Goal: Information Seeking & Learning: Check status

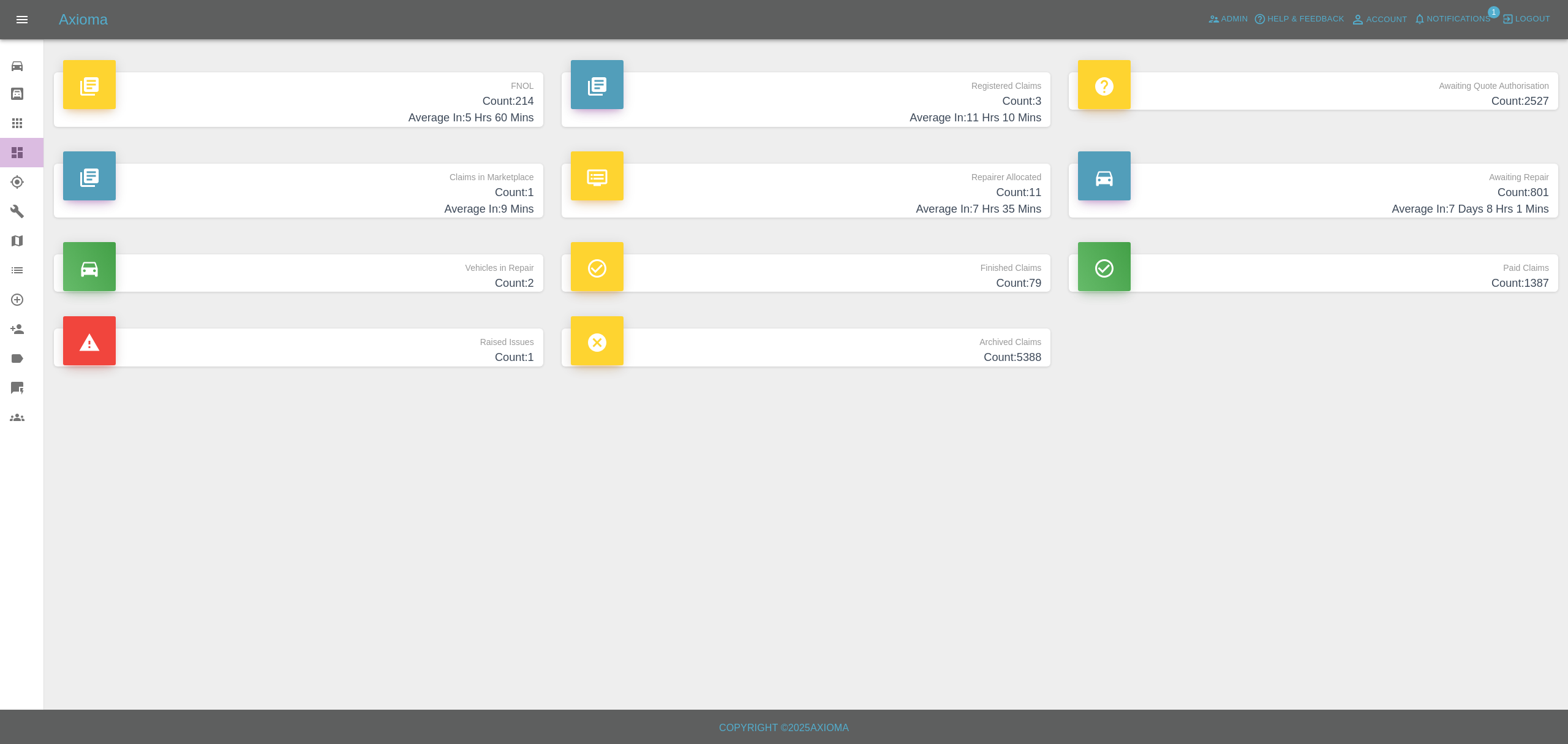
click at [15, 157] on icon at bounding box center [18, 153] width 11 height 11
click at [1436, 8] on div "Axioma Admin Help & Feedback Account Notifications 1 Logout" at bounding box center [784, 19] width 1568 height 39
click at [1437, 18] on span "Notifications" at bounding box center [1459, 19] width 64 height 14
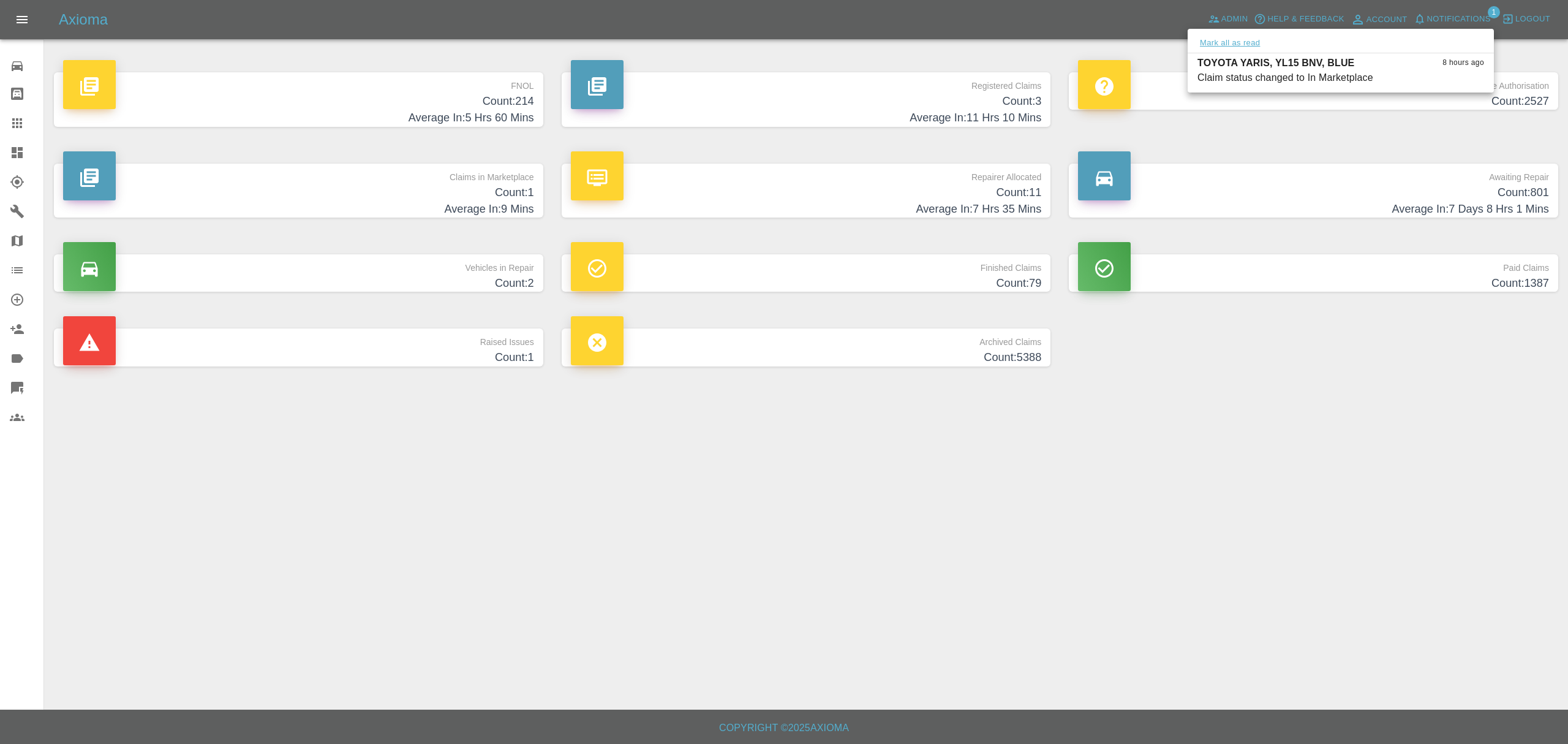
click at [1242, 43] on button "Mark all as read" at bounding box center [1230, 43] width 65 height 14
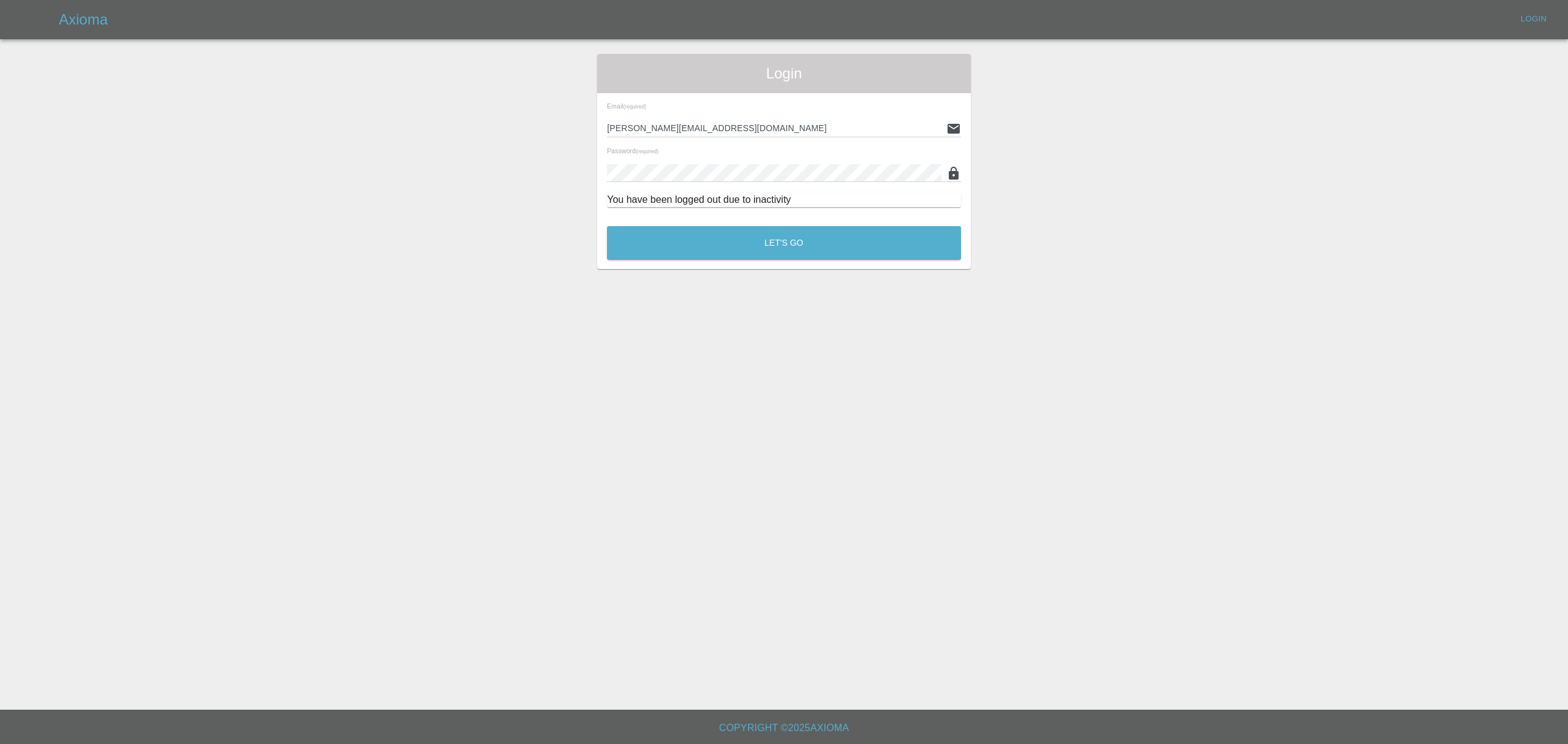
click at [1243, 415] on main "Login Email (required) [PERSON_NAME][EMAIL_ADDRESS][DOMAIN_NAME] Password (requ…" at bounding box center [784, 355] width 1568 height 710
click at [838, 249] on button "Let's Go" at bounding box center [784, 243] width 354 height 34
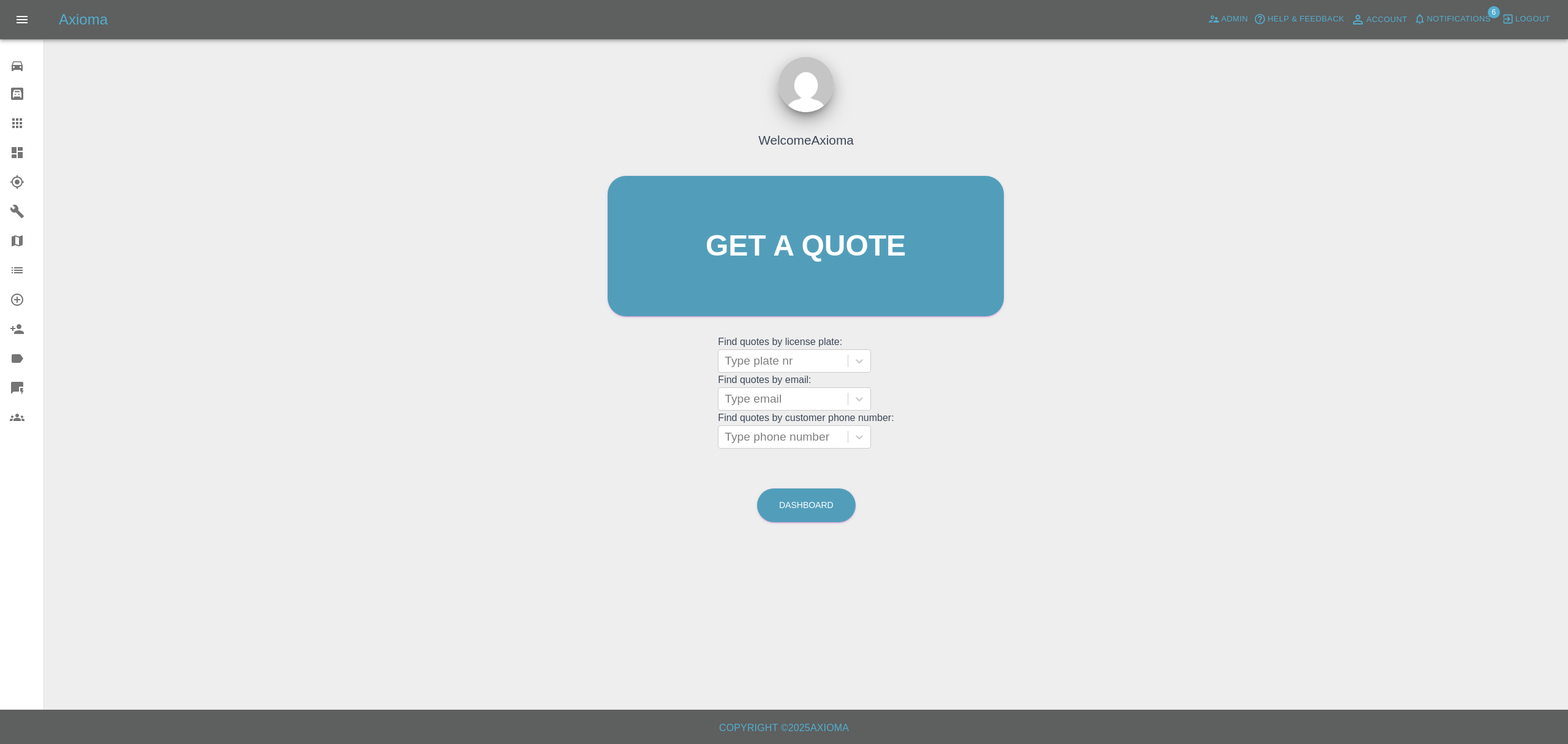
click at [1467, 19] on span "Notifications" at bounding box center [1459, 19] width 64 height 14
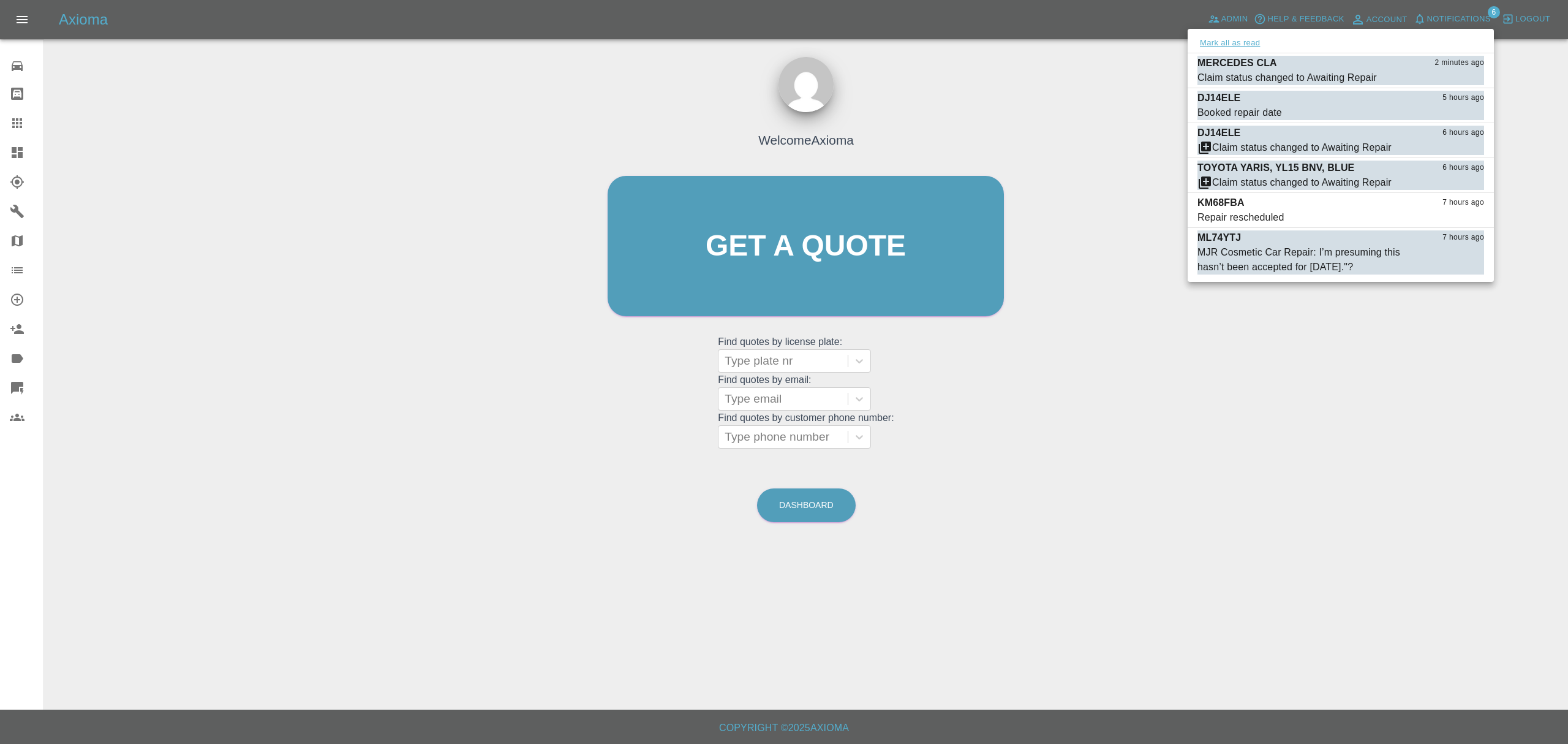
click at [1252, 43] on button "Mark all as read" at bounding box center [1230, 43] width 65 height 14
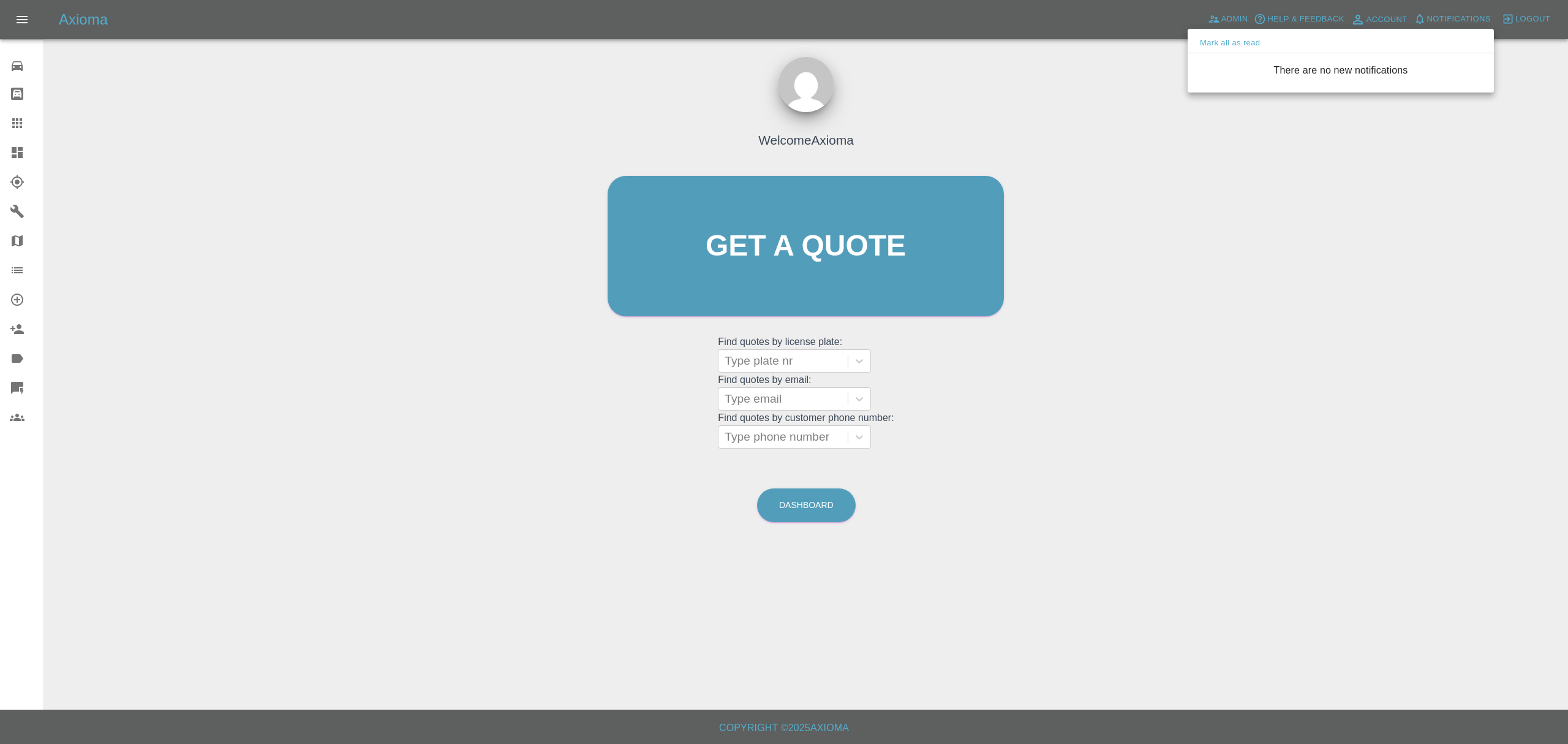
click at [1171, 152] on div at bounding box center [784, 372] width 1568 height 744
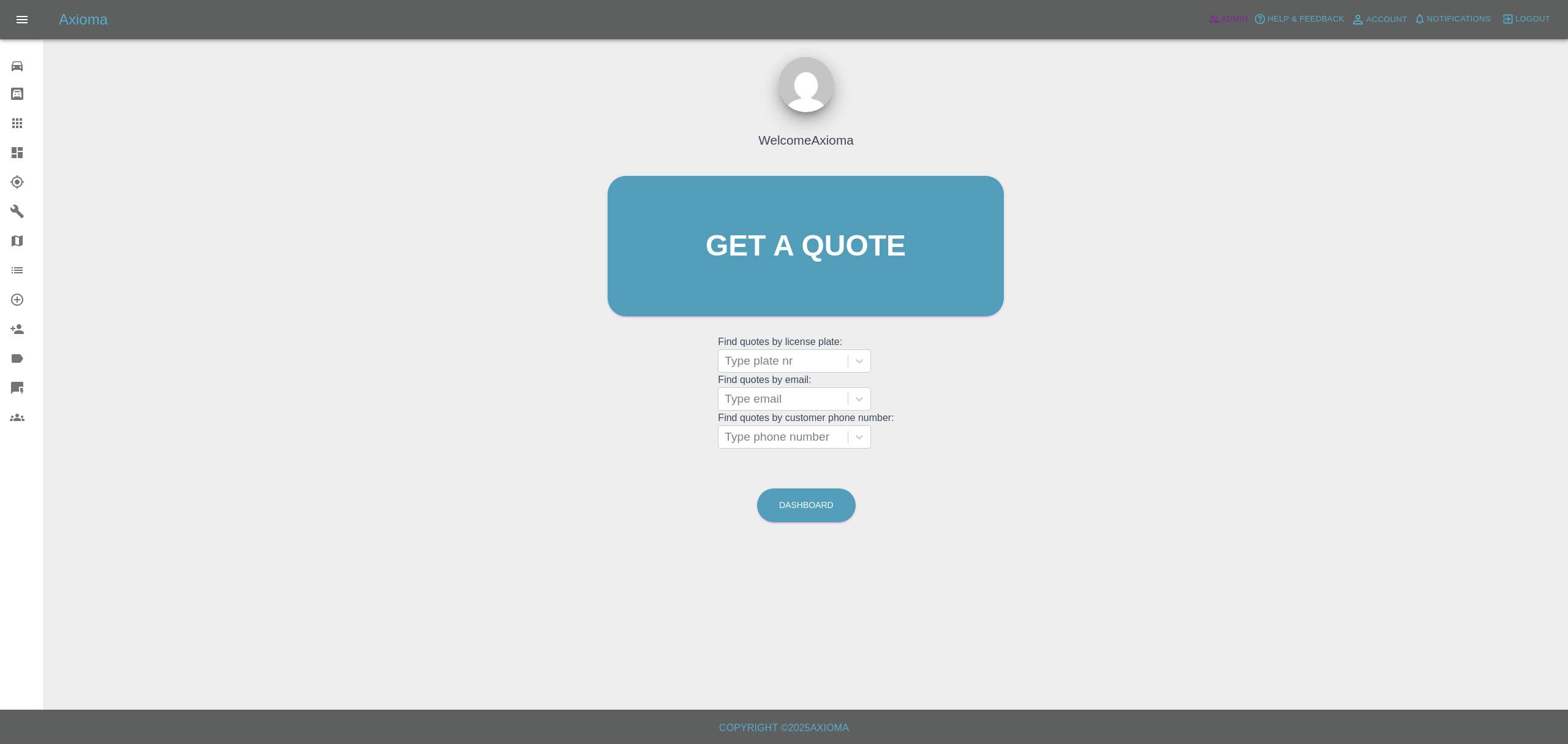
click at [1210, 25] on icon at bounding box center [1214, 19] width 13 height 13
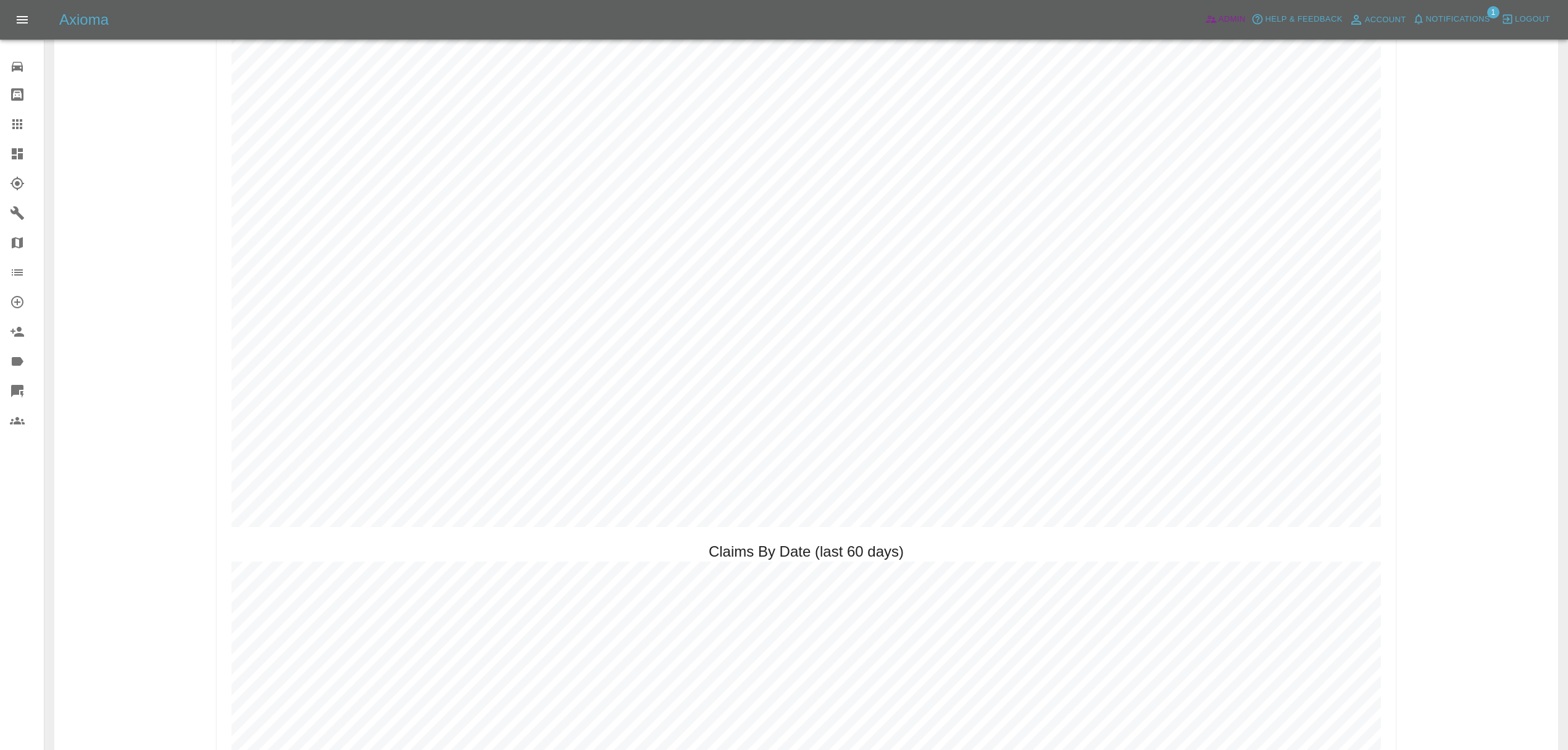
scroll to position [1703, 0]
click at [1461, 25] on span "Notifications" at bounding box center [1458, 20] width 64 height 15
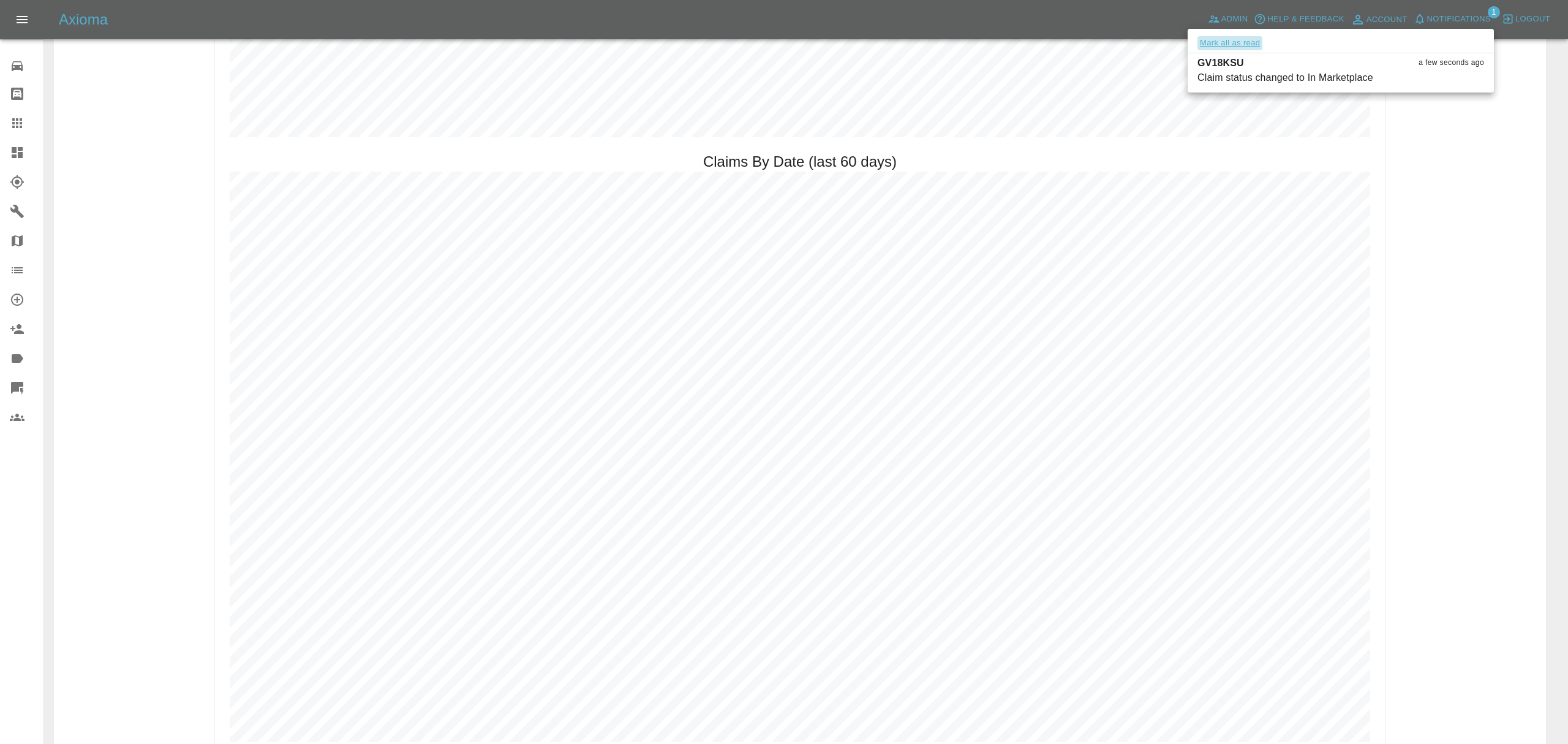
click at [1235, 42] on button "Mark all as read" at bounding box center [1230, 43] width 65 height 14
click at [1480, 190] on div at bounding box center [784, 372] width 1568 height 744
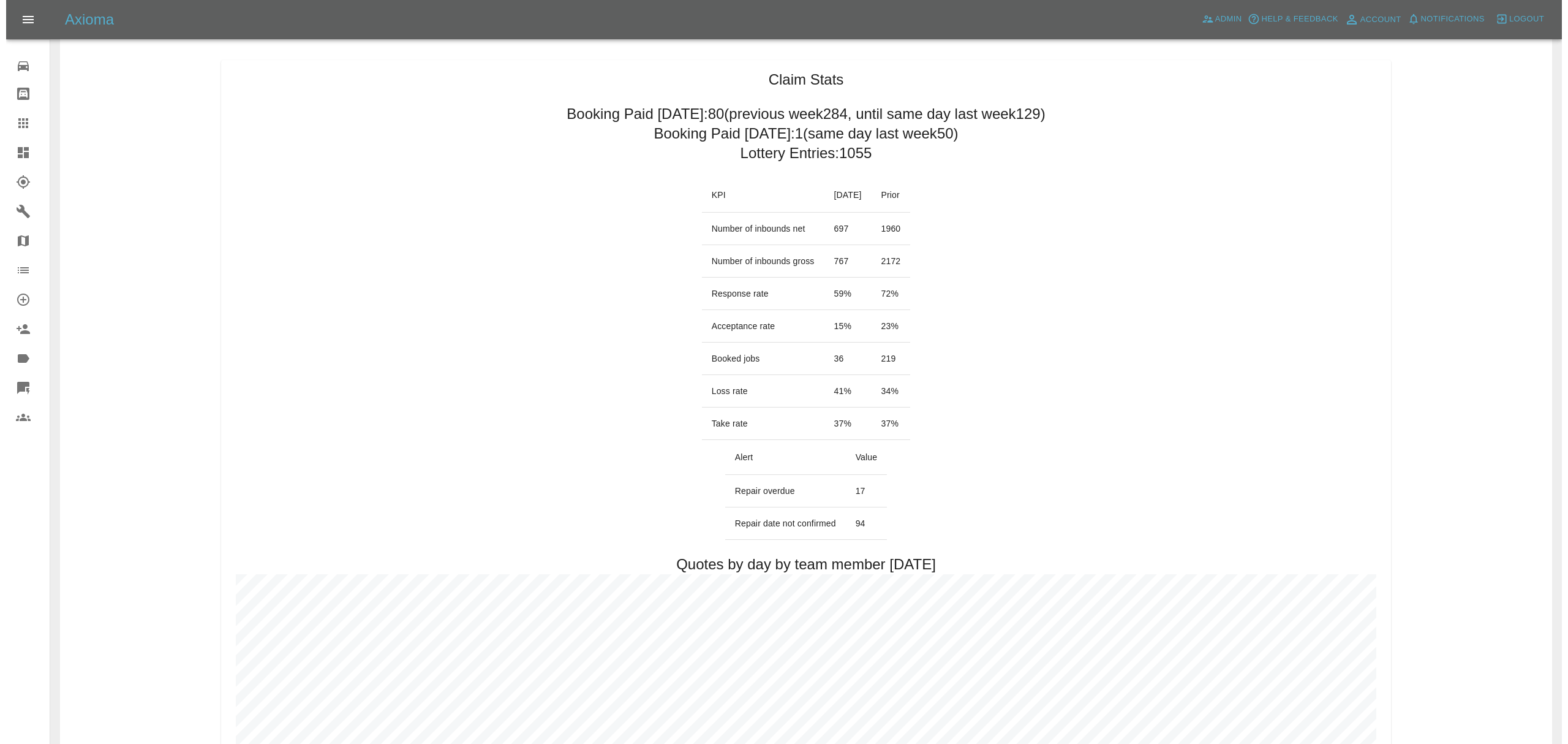
scroll to position [0, 0]
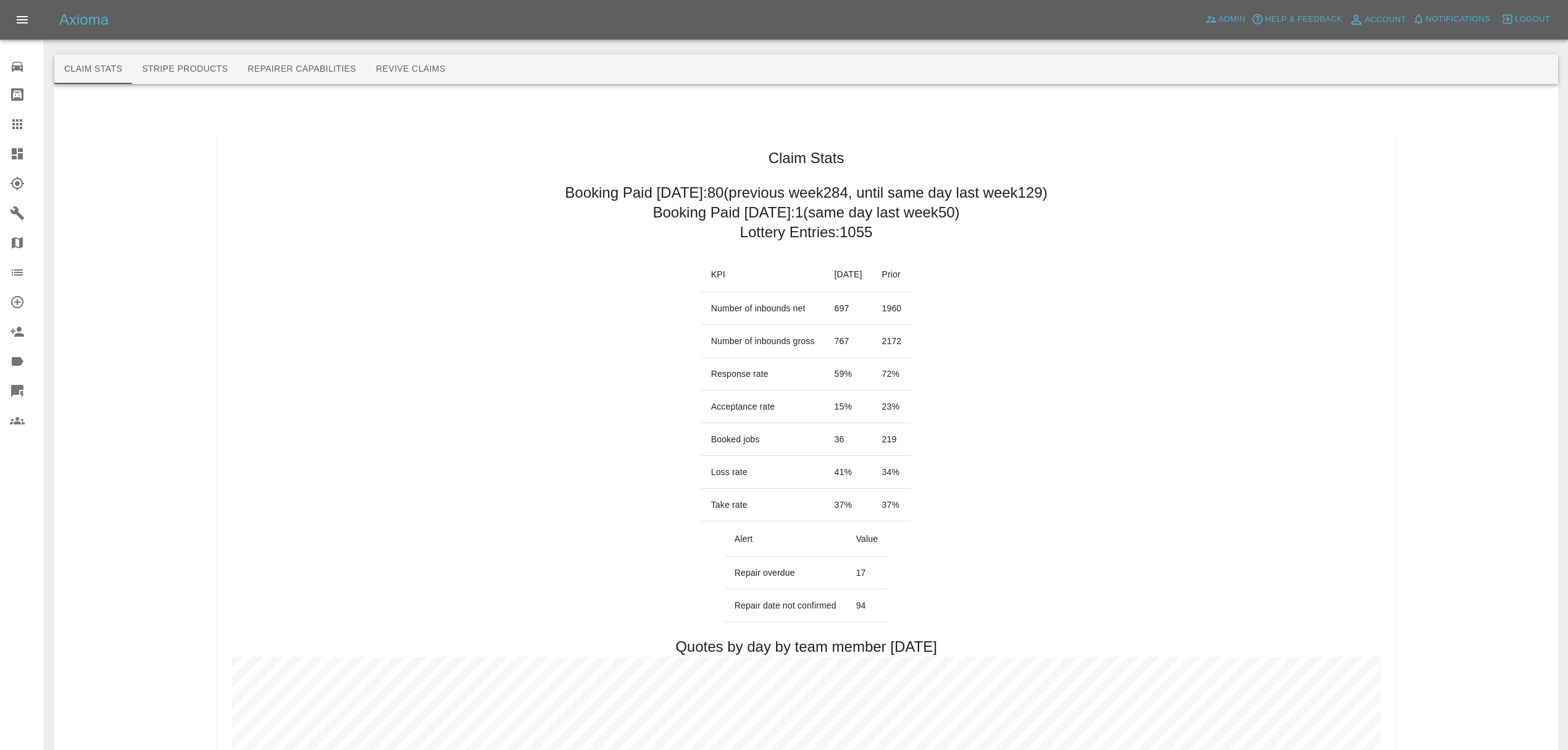
click at [20, 146] on link "Dashboard" at bounding box center [22, 153] width 44 height 30
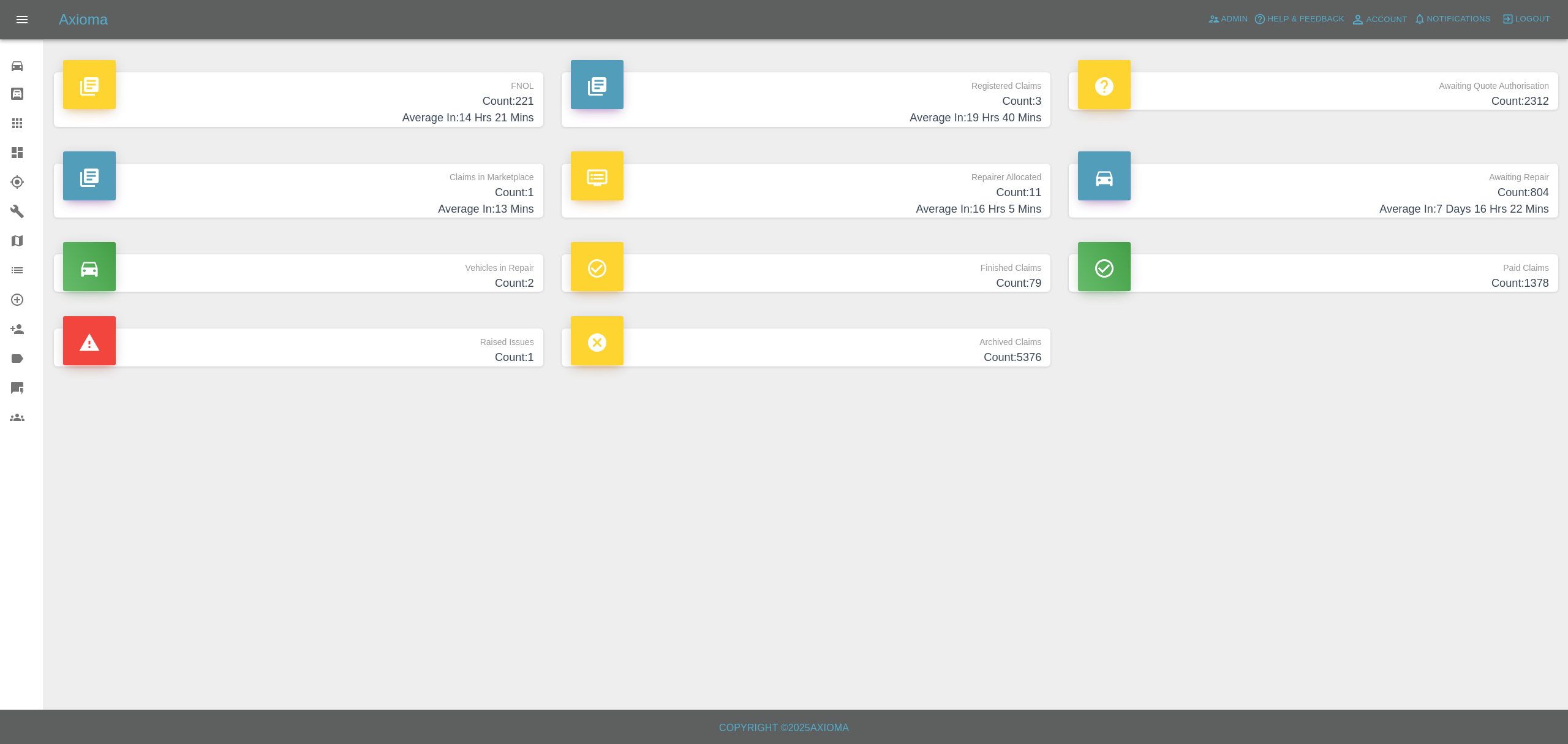
click at [1422, 193] on h4 "Count: 804" at bounding box center [1313, 193] width 471 height 16
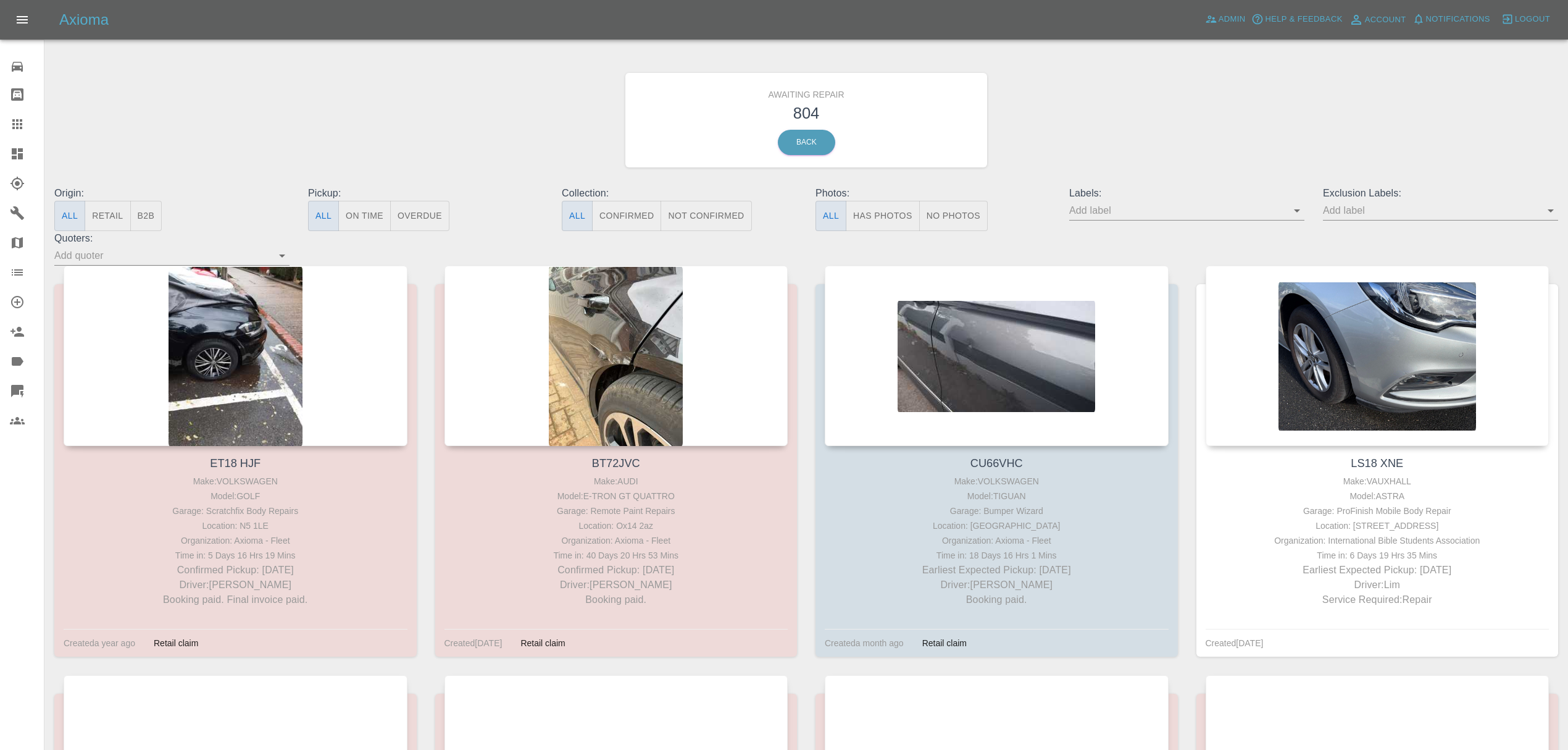
click at [704, 211] on button "Not Confirmed" at bounding box center [706, 216] width 91 height 30
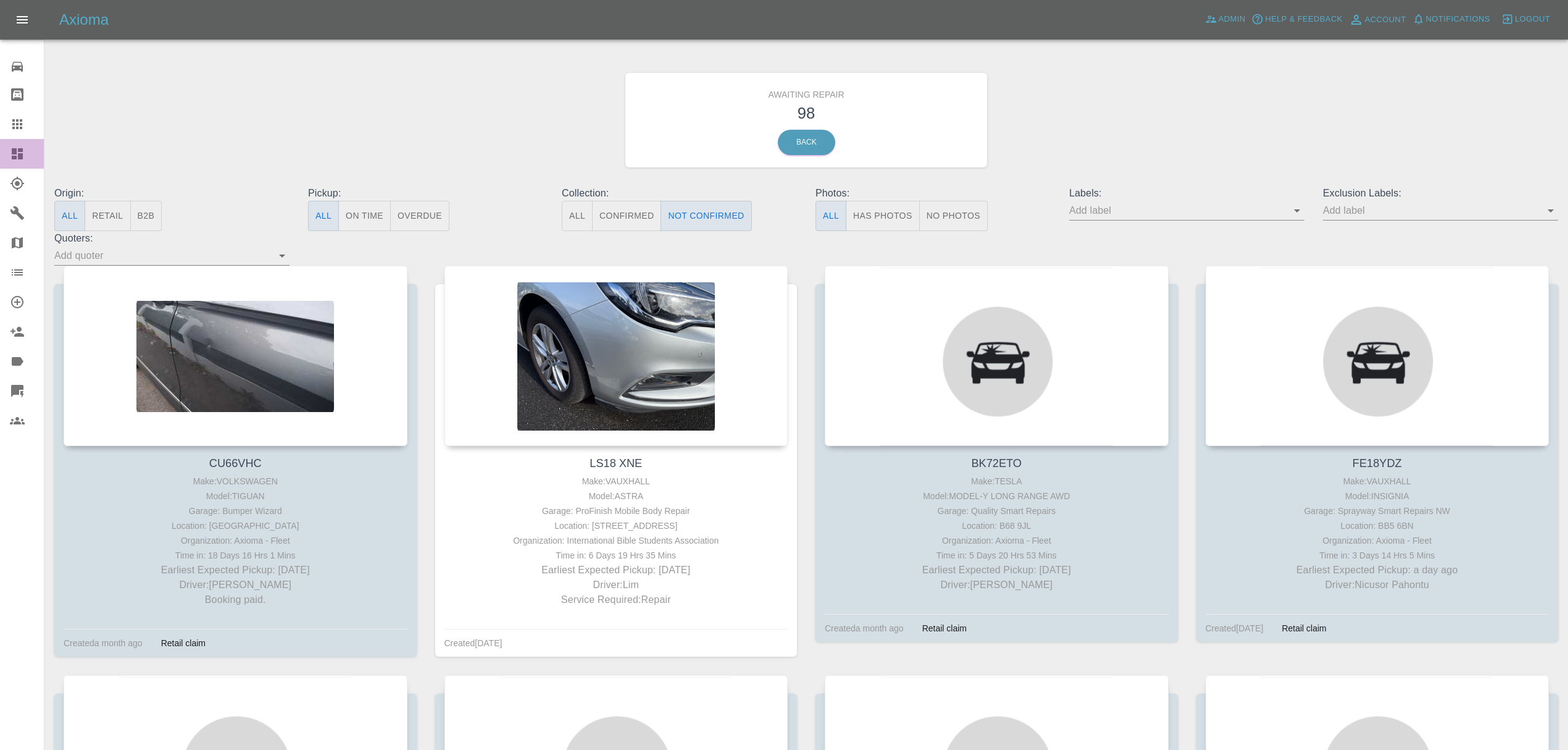
click at [11, 157] on icon at bounding box center [18, 154] width 15 height 15
